Goal: Check status: Check status

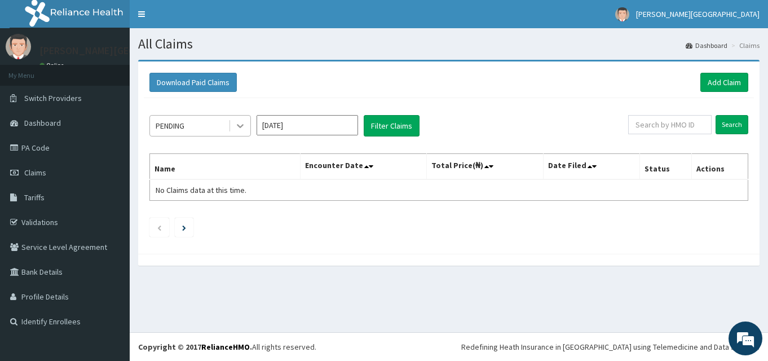
click at [242, 130] on icon at bounding box center [239, 125] width 11 height 11
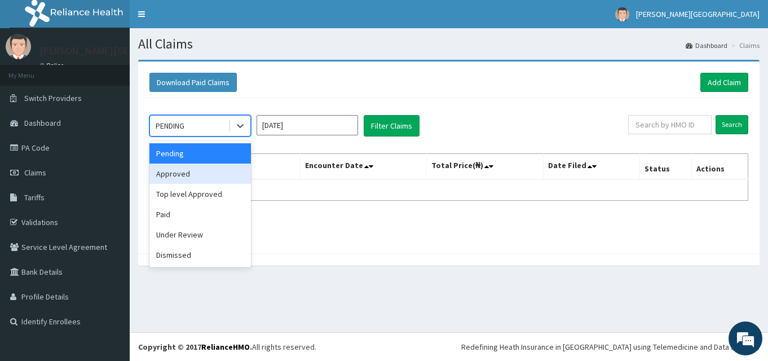
click at [228, 169] on div "Approved" at bounding box center [199, 173] width 101 height 20
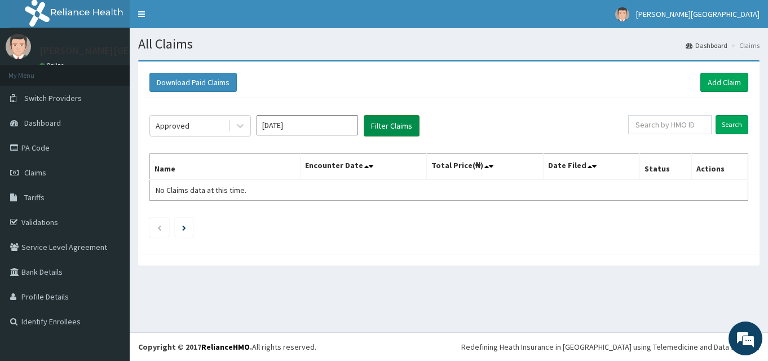
click at [405, 125] on button "Filter Claims" at bounding box center [391, 125] width 56 height 21
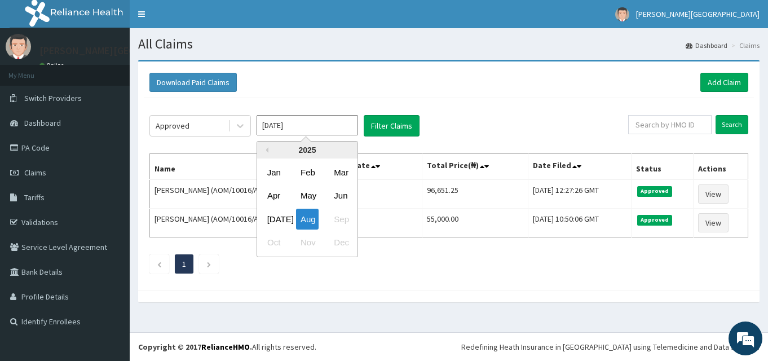
click at [310, 129] on input "[DATE]" at bounding box center [306, 125] width 101 height 20
click at [274, 217] on div "[DATE]" at bounding box center [274, 219] width 23 height 21
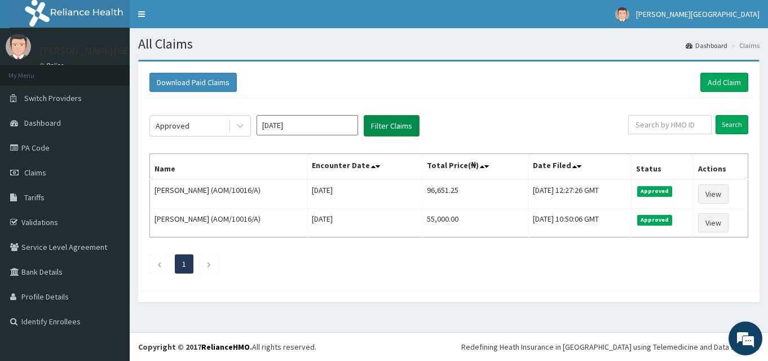
click at [381, 123] on button "Filter Claims" at bounding box center [391, 125] width 56 height 21
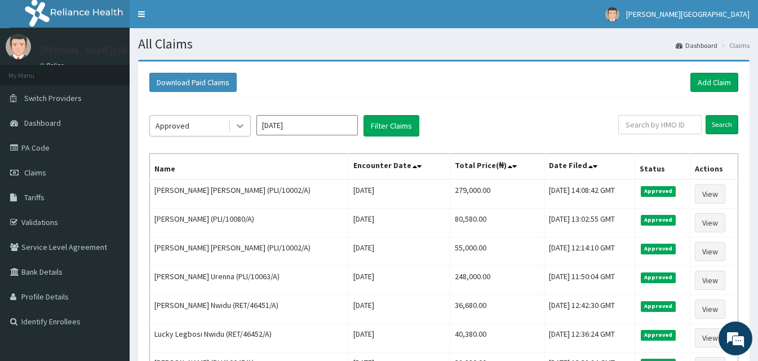
click at [239, 127] on icon at bounding box center [239, 125] width 11 height 11
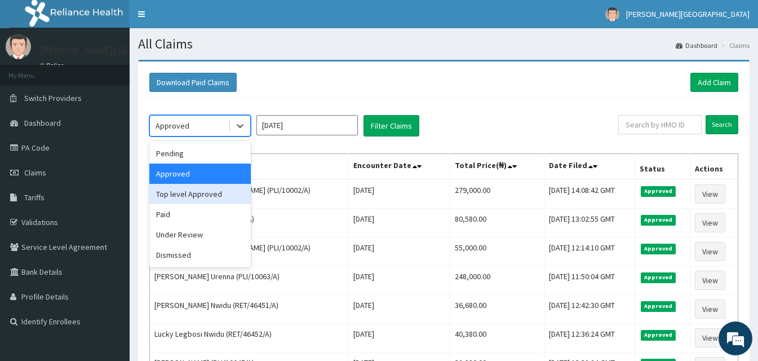
click at [206, 201] on div "Top level Approved" at bounding box center [199, 194] width 101 height 20
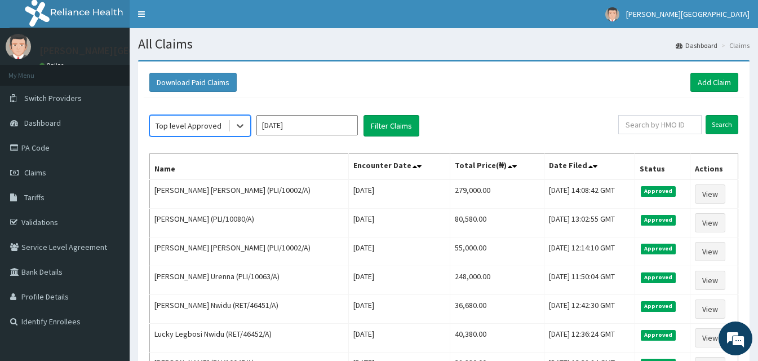
click at [314, 122] on input "[DATE]" at bounding box center [306, 125] width 101 height 20
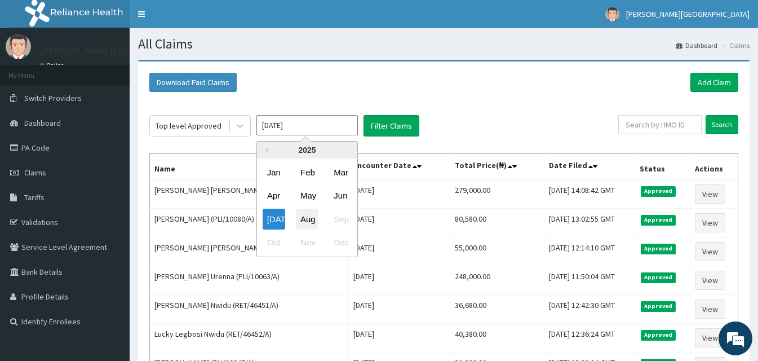
click at [302, 216] on div "Aug" at bounding box center [307, 219] width 23 height 21
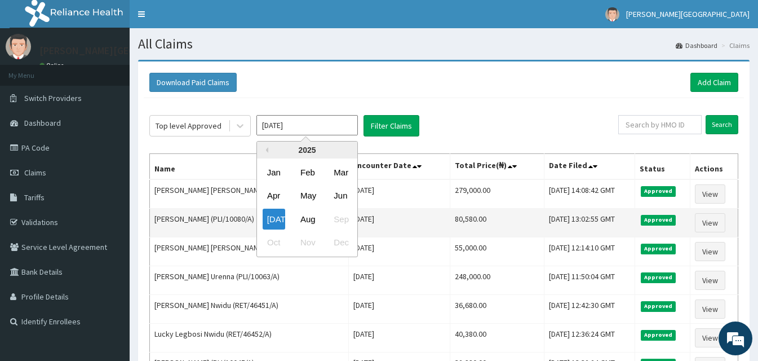
type input "[DATE]"
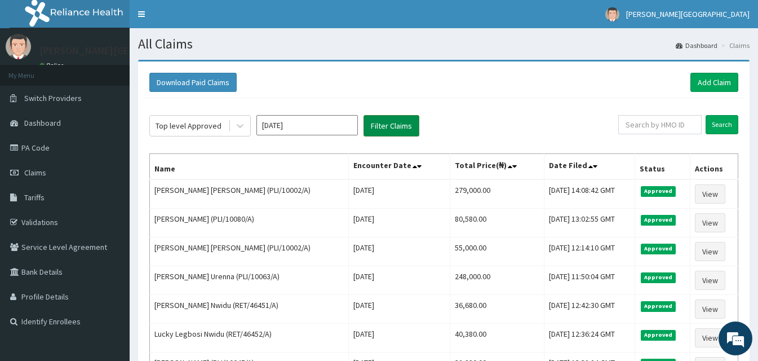
click at [402, 121] on button "Filter Claims" at bounding box center [391, 125] width 56 height 21
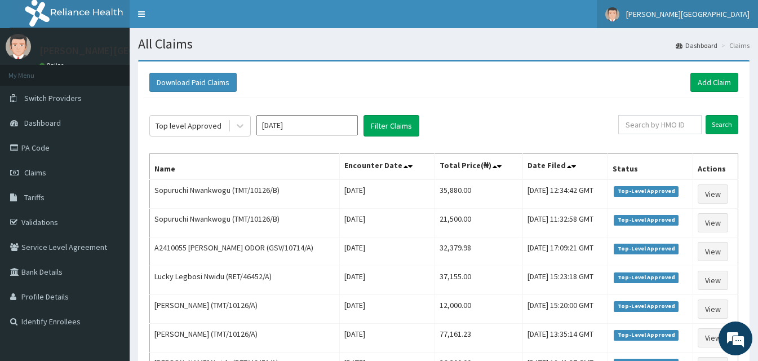
click at [717, 17] on span "[PERSON_NAME][GEOGRAPHIC_DATA]" at bounding box center [687, 14] width 123 height 10
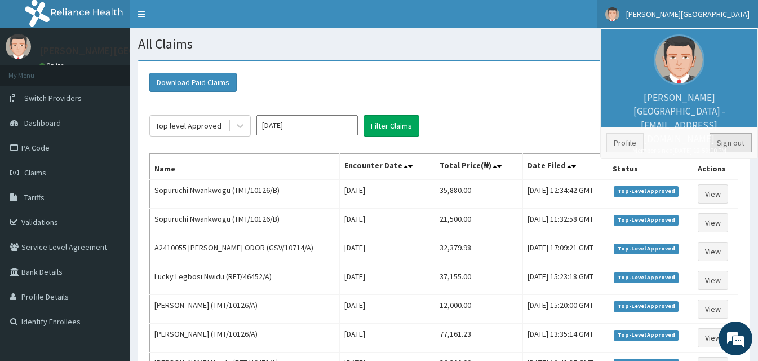
click at [735, 143] on link "Sign out" at bounding box center [730, 142] width 42 height 19
